Goal: Information Seeking & Learning: Check status

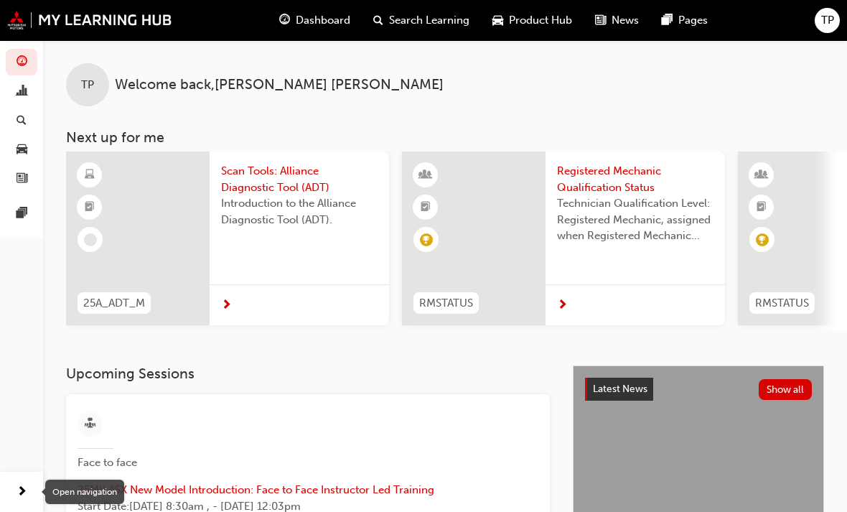
click at [78, 486] on div "Open navigation" at bounding box center [84, 491] width 79 height 24
click at [25, 500] on span "next-icon" at bounding box center [22, 492] width 11 height 18
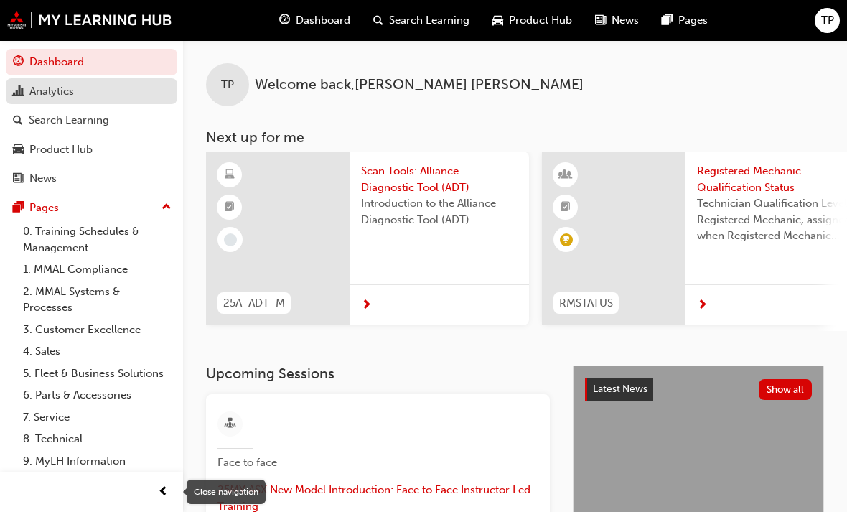
click at [56, 89] on div "Analytics" at bounding box center [51, 91] width 45 height 17
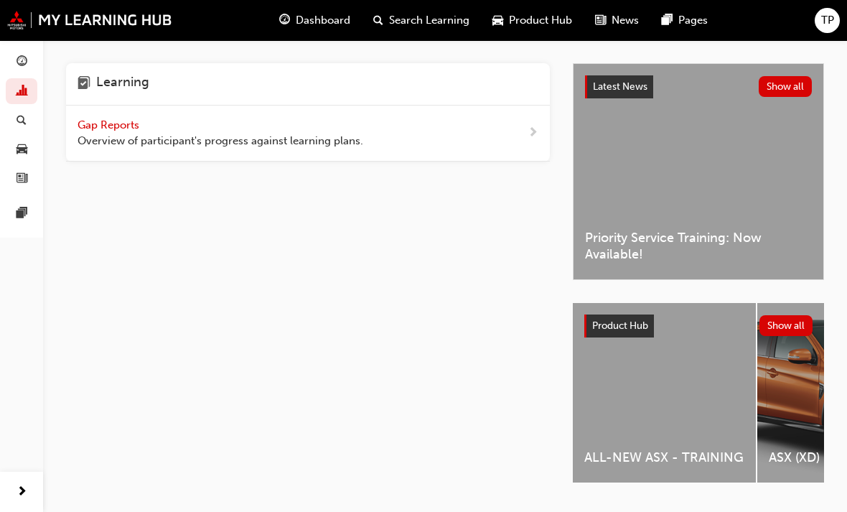
click at [497, 132] on div "Gap Reports Overview of participant's progress against learning plans." at bounding box center [308, 134] width 484 height 56
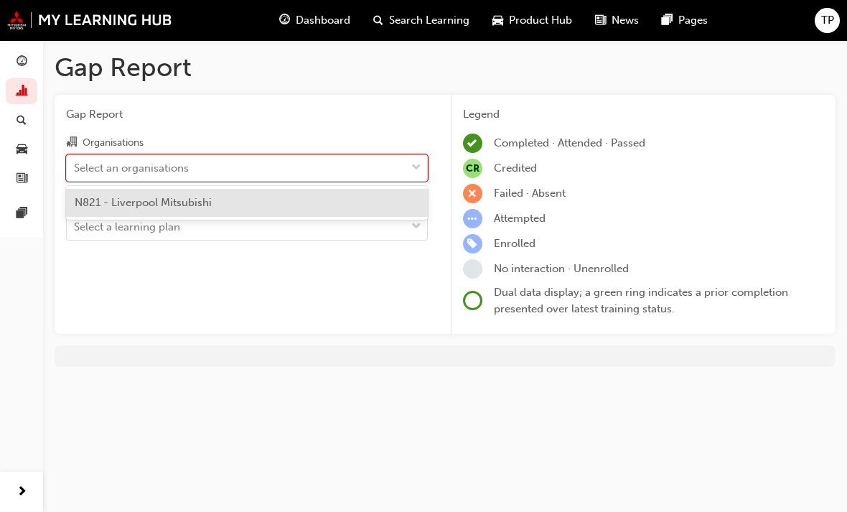
click at [280, 203] on div "N821 - Liverpool Mitsubishi" at bounding box center [247, 203] width 362 height 28
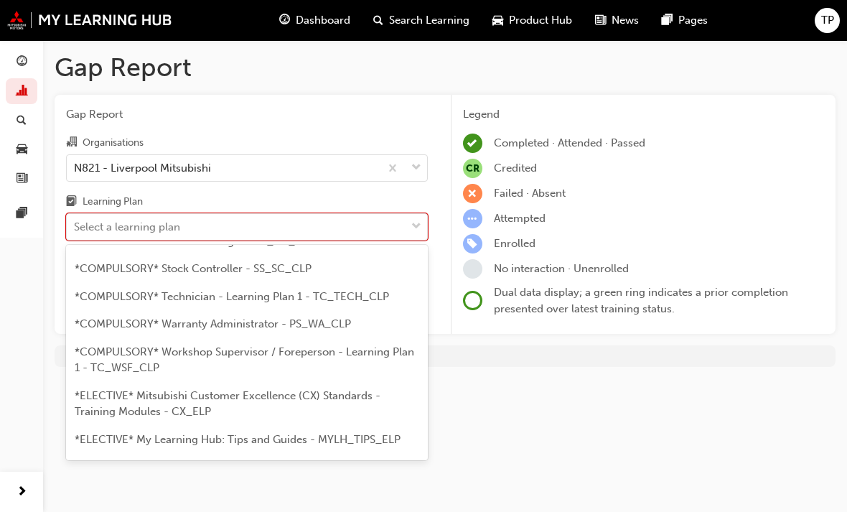
scroll to position [609, 0]
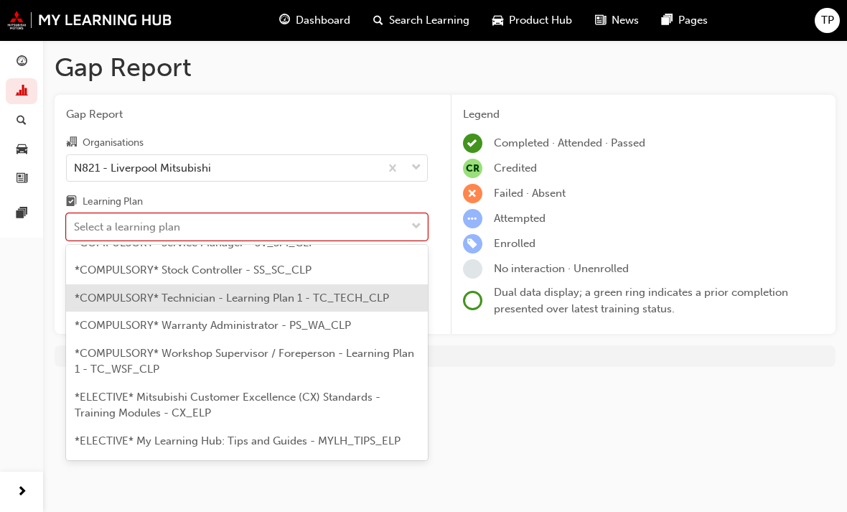
click at [368, 291] on span "*COMPULSORY* Technician - Learning Plan 1 - TC_TECH_CLP" at bounding box center [232, 297] width 314 height 13
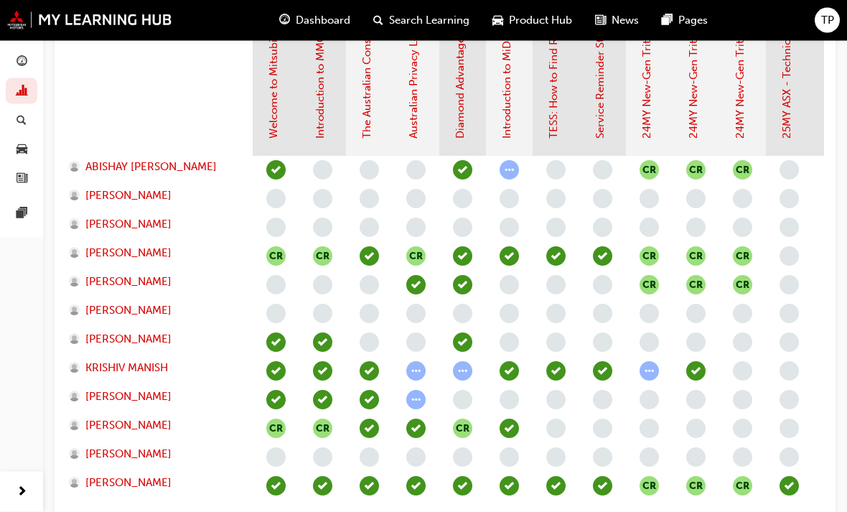
scroll to position [414, 0]
click at [128, 251] on span "[PERSON_NAME]" at bounding box center [128, 253] width 86 height 17
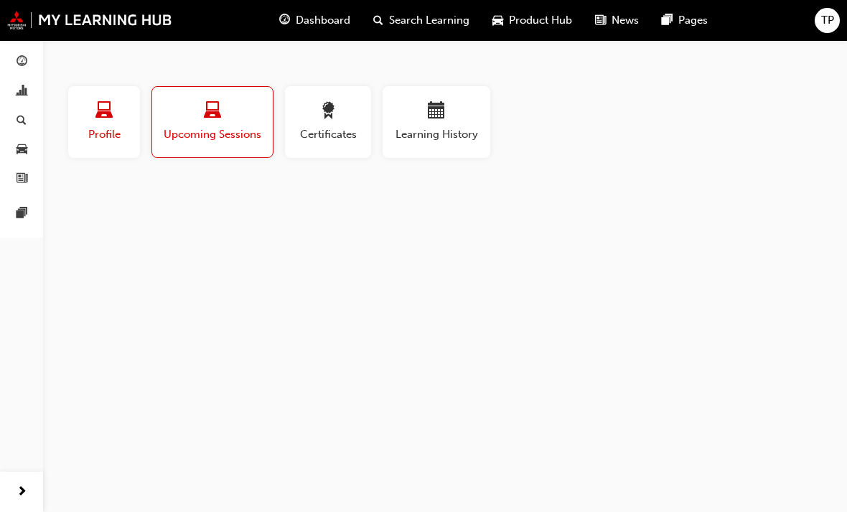
click at [111, 129] on span "Profile" at bounding box center [104, 134] width 50 height 17
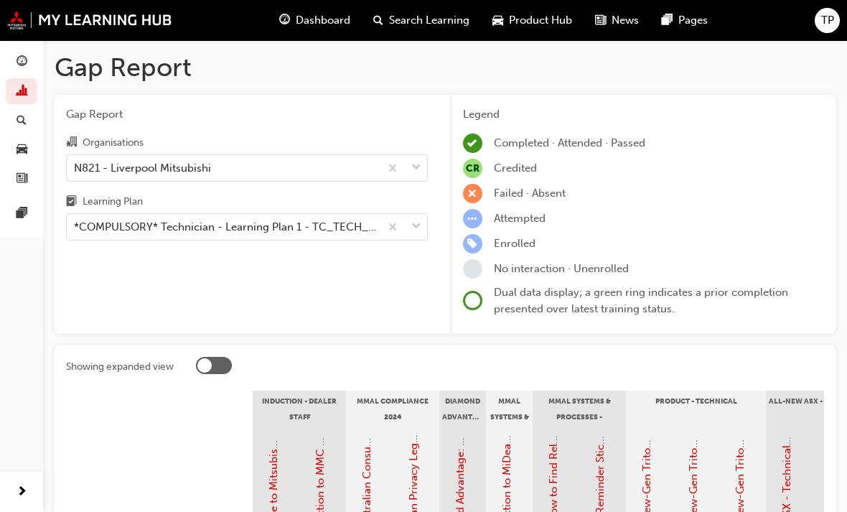
scroll to position [460, 0]
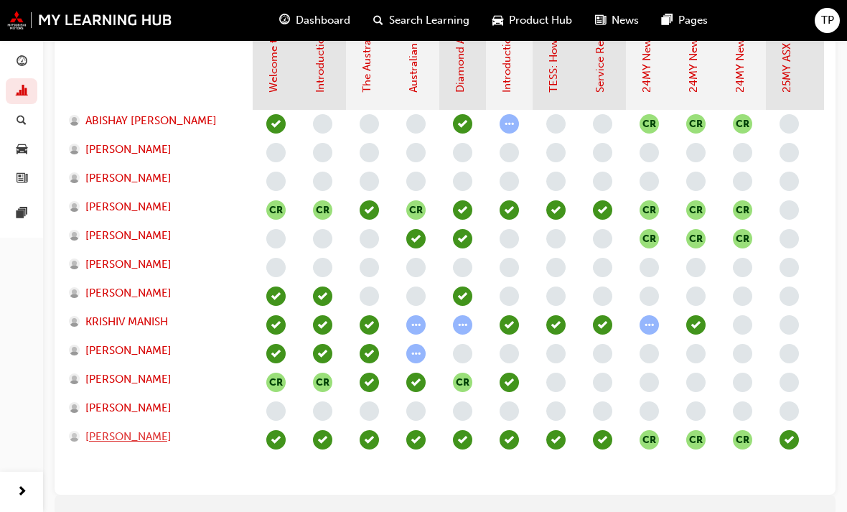
click at [146, 435] on span "[PERSON_NAME]" at bounding box center [128, 437] width 86 height 17
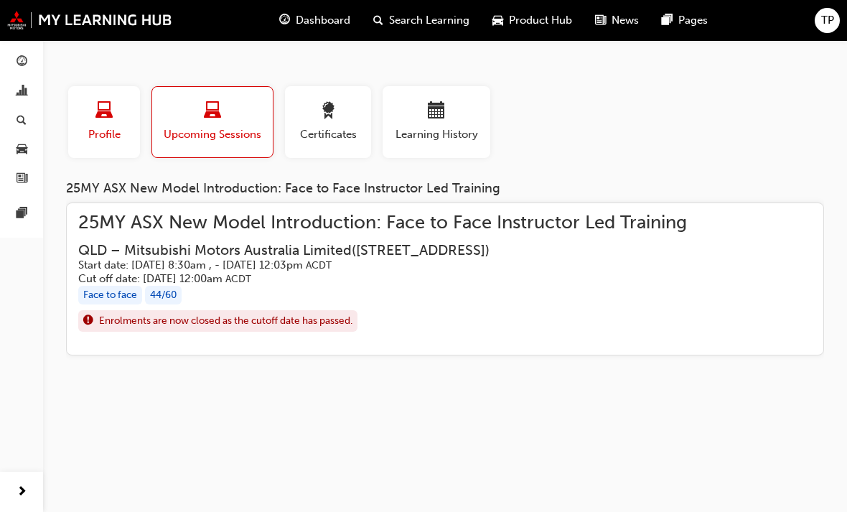
click at [111, 116] on span "laptop-icon" at bounding box center [103, 111] width 17 height 19
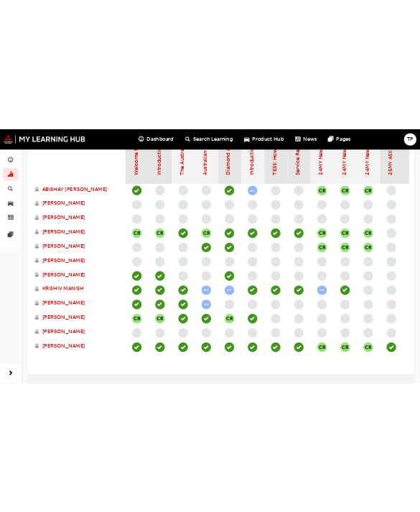
scroll to position [678, 0]
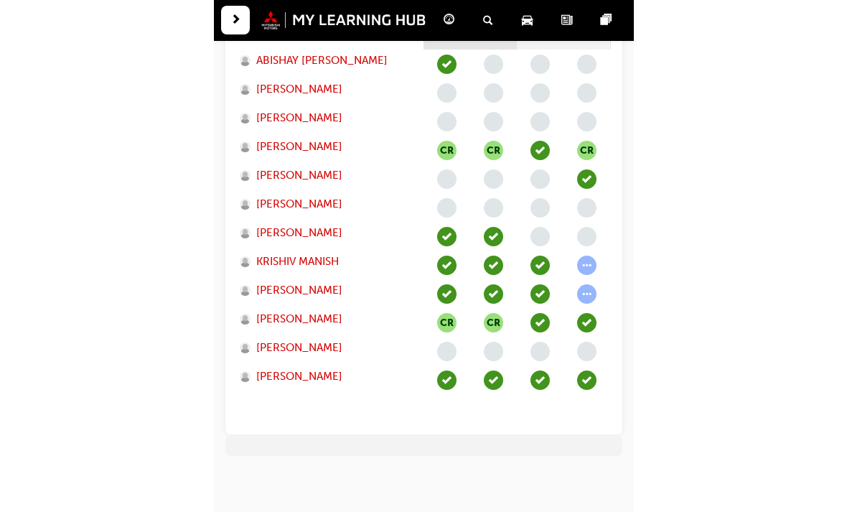
scroll to position [521, 0]
